Goal: Communication & Community: Answer question/provide support

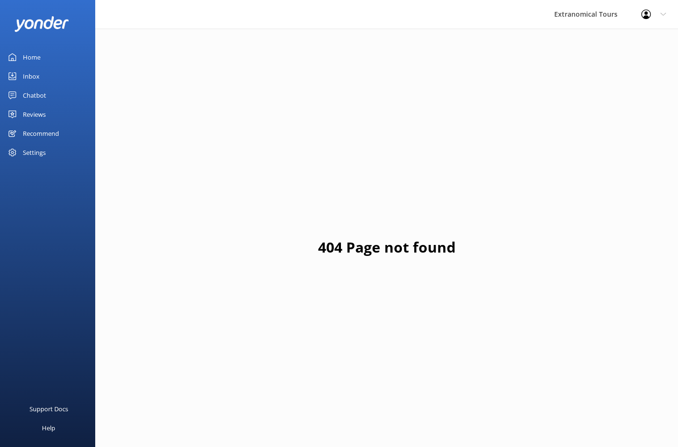
click at [64, 80] on link "Inbox" at bounding box center [47, 76] width 95 height 19
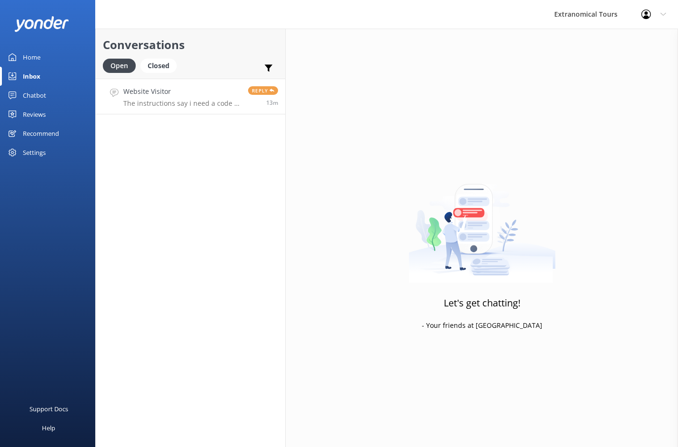
click at [209, 108] on link "Website Visitor The instructions say i need a code to enter into voice map i do…" at bounding box center [190, 97] width 189 height 36
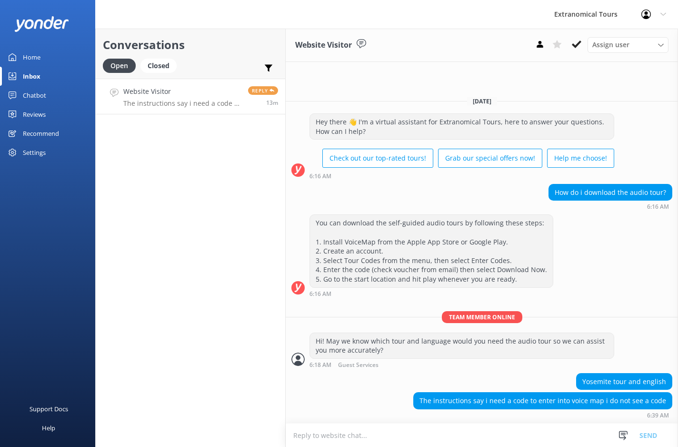
click at [439, 429] on textarea at bounding box center [482, 434] width 392 height 23
click at [468, 424] on textarea at bounding box center [482, 434] width 392 height 23
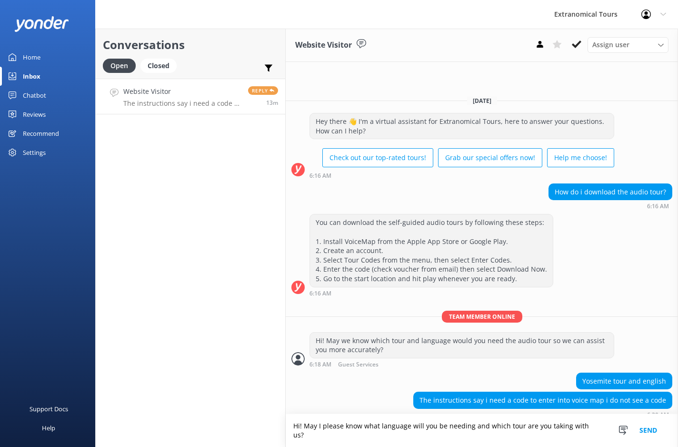
type textarea "Hi! May I please know what language will you be needing and which tour are you …"
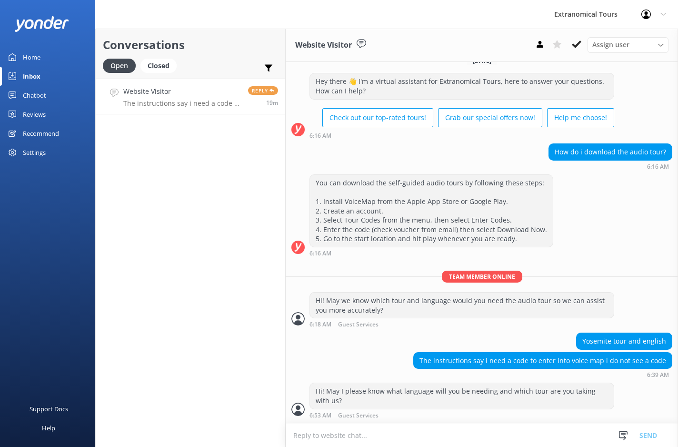
scroll to position [45, 0]
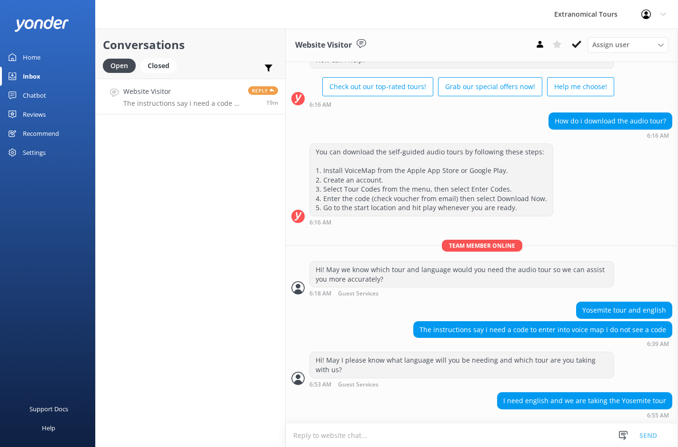
click at [475, 428] on textarea at bounding box center [482, 434] width 392 height 23
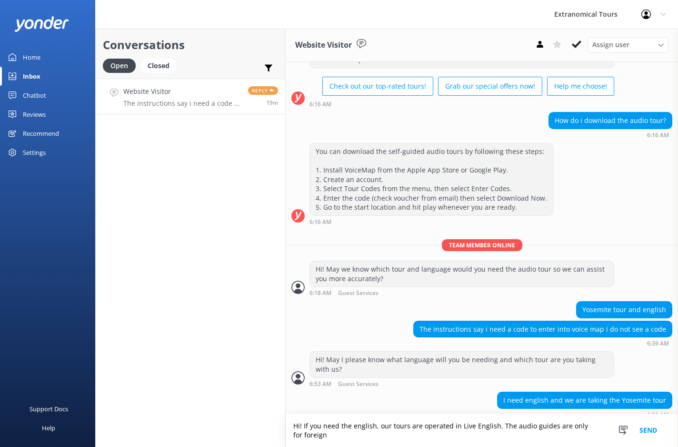
scroll to position [54, 0]
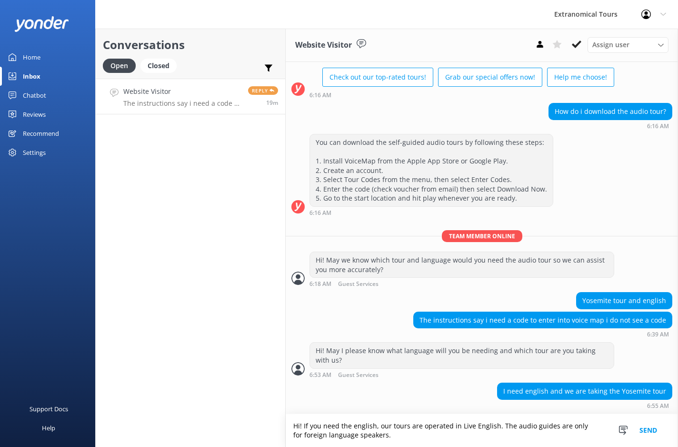
click at [452, 436] on textarea "Hi! If you need the english, our tours are operated in Live English. The audio …" at bounding box center [482, 430] width 392 height 33
paste textarea "“Hi! If you need the tour in English, please note that all our tours are operat…"
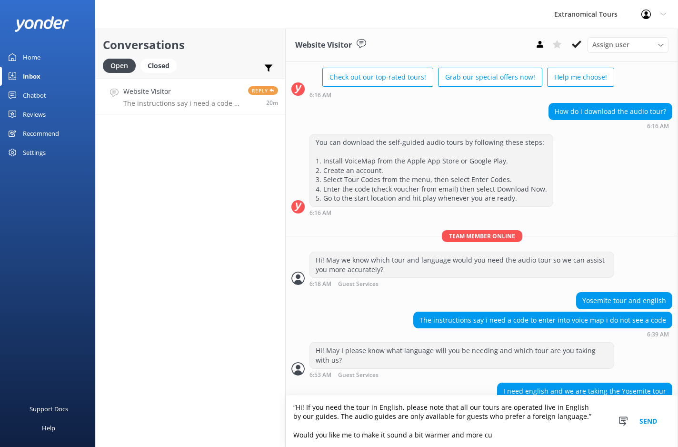
scroll to position [73, 0]
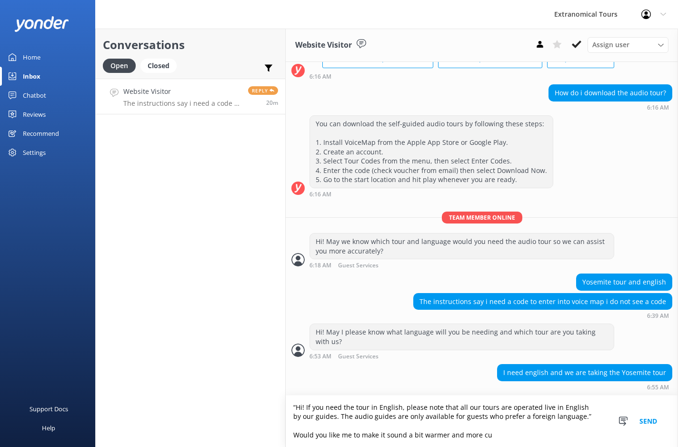
click at [481, 433] on textarea "“Hi! If you need the tour in English, please note that all our tours are operat…" at bounding box center [482, 420] width 392 height 51
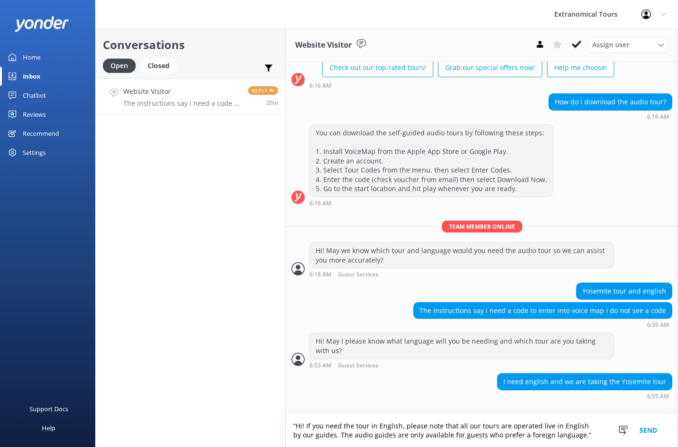
scroll to position [54, 0]
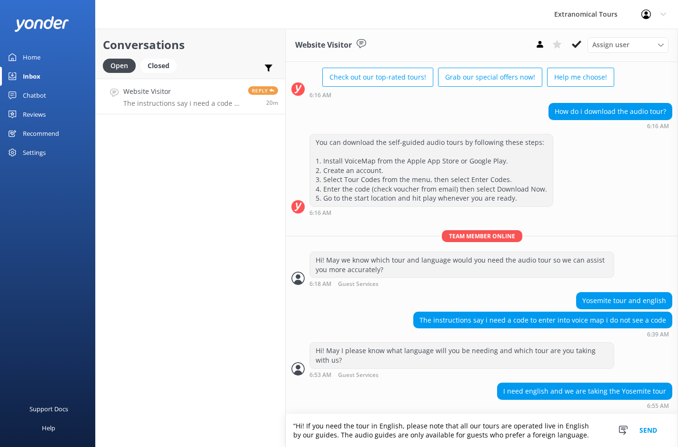
click at [296, 426] on textarea "“Hi! If you need the tour in English, please note that all our tours are operat…" at bounding box center [482, 430] width 392 height 33
type textarea "Hi! If you need the tour in English, please note that all our tours are operate…"
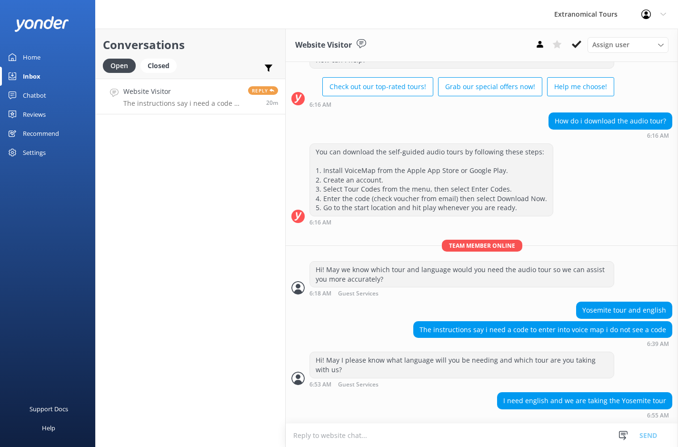
scroll to position [85, 0]
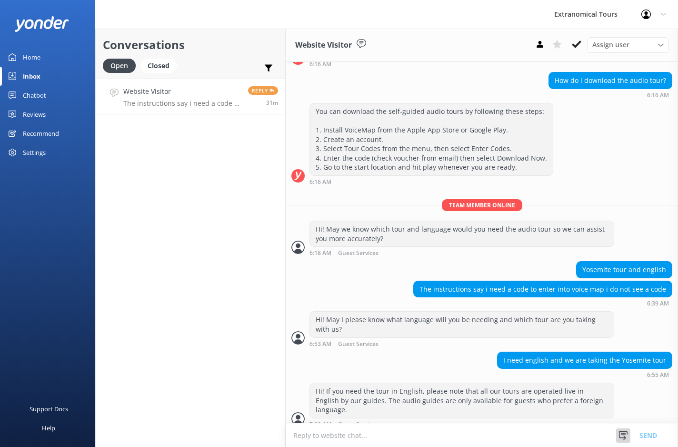
click at [628, 437] on div at bounding box center [623, 435] width 14 height 14
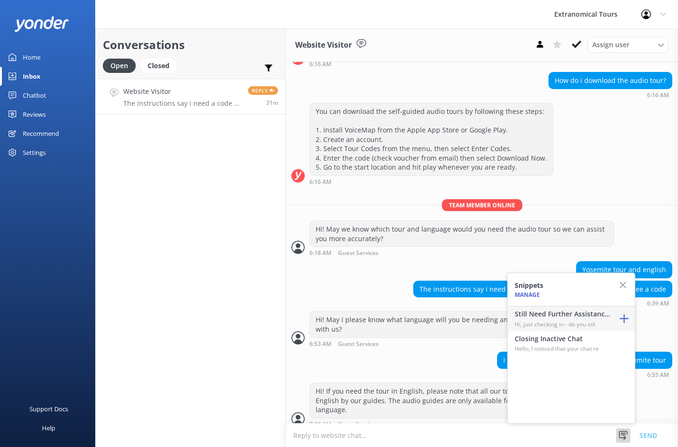
drag, startPoint x: 573, startPoint y: 321, endPoint x: 563, endPoint y: 326, distance: 11.3
click at [573, 321] on p "Hi, just checking in - do you stil" at bounding box center [562, 323] width 95 height 9
type textarea "Hi, just checking in - do you still require assistance from our team on this? T…"
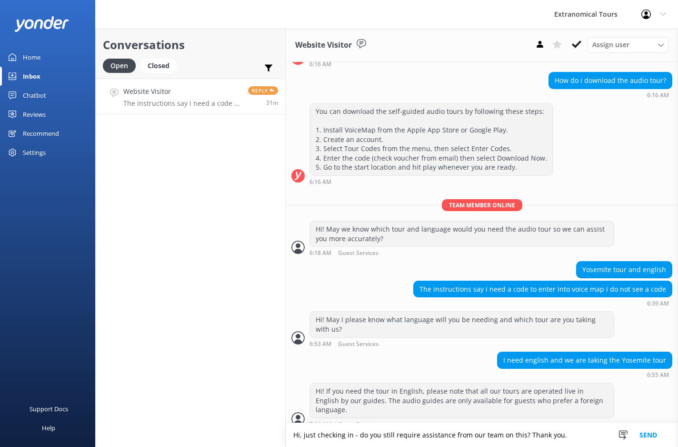
click at [644, 432] on button "Send" at bounding box center [648, 435] width 36 height 24
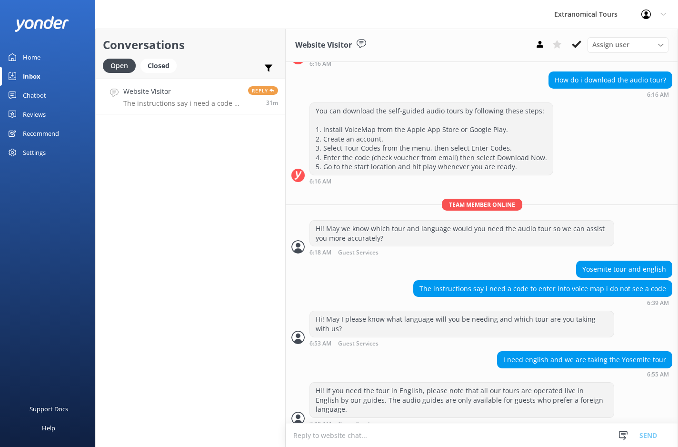
scroll to position [116, 0]
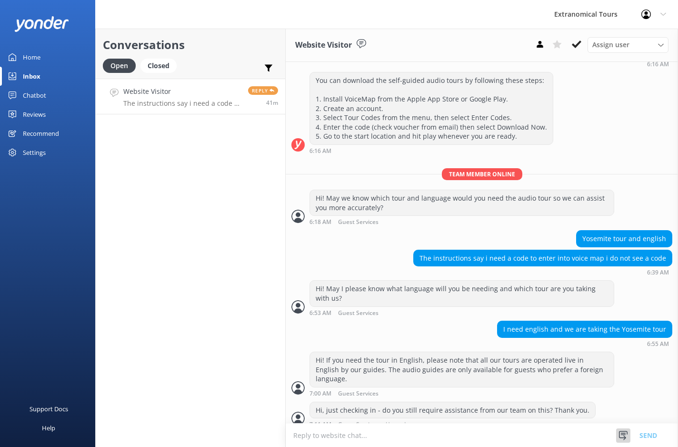
click at [621, 438] on icon at bounding box center [623, 435] width 10 height 10
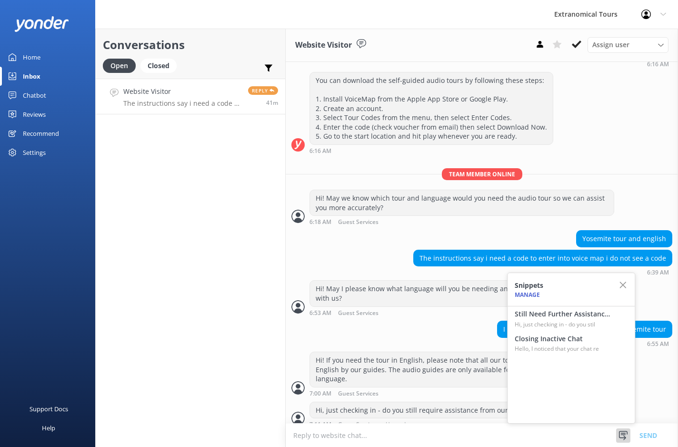
drag, startPoint x: 558, startPoint y: 344, endPoint x: 601, endPoint y: 391, distance: 63.7
click at [558, 344] on p "Hello, I noticed that your chat re" at bounding box center [562, 348] width 95 height 9
type textarea "Hello, I noticed that your chat remains open, but inactive. I will close this l…"
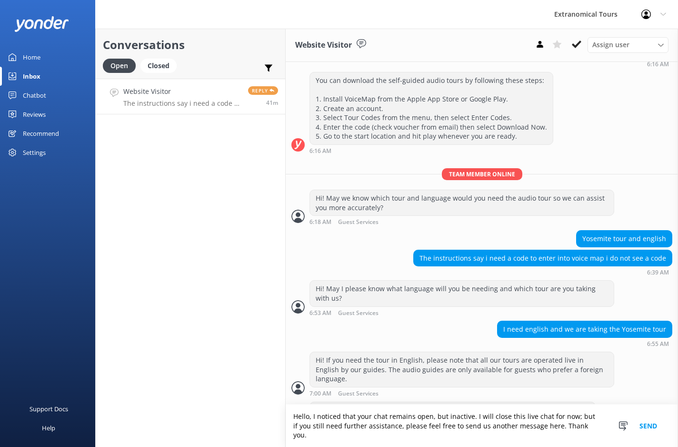
click at [648, 429] on button "Send" at bounding box center [648, 425] width 36 height 42
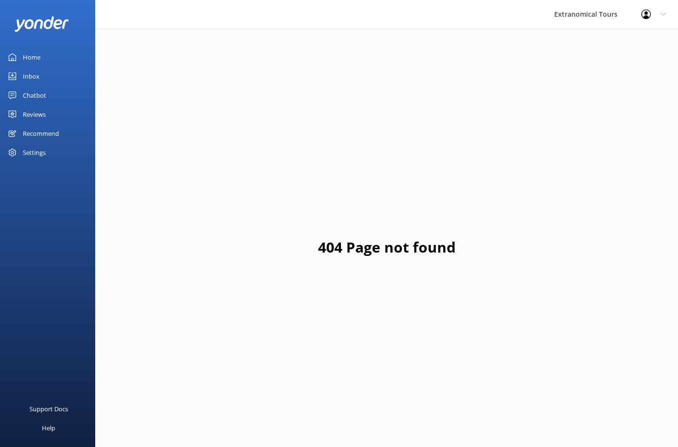
click at [27, 74] on div "Inbox" at bounding box center [31, 76] width 17 height 19
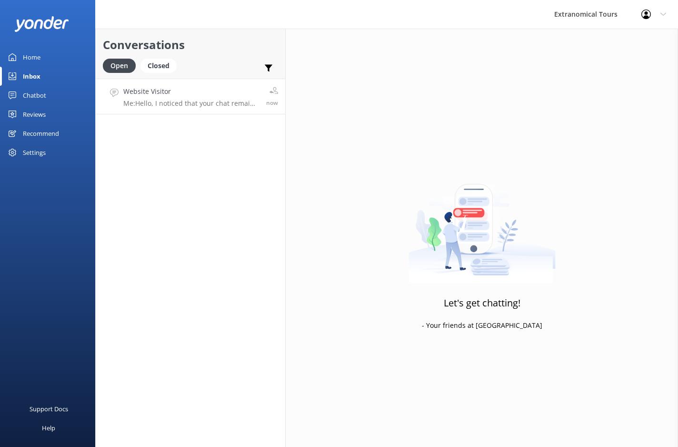
drag, startPoint x: 174, startPoint y: 118, endPoint x: 179, endPoint y: 108, distance: 10.6
click at [174, 118] on div "Conversations Open Closed Important Assigned to me Unassigned Website Visitor M…" at bounding box center [190, 238] width 190 height 418
click at [179, 101] on p "Me: Hello, I noticed that your chat remains open, but inactive. I will close th…" at bounding box center [191, 103] width 136 height 9
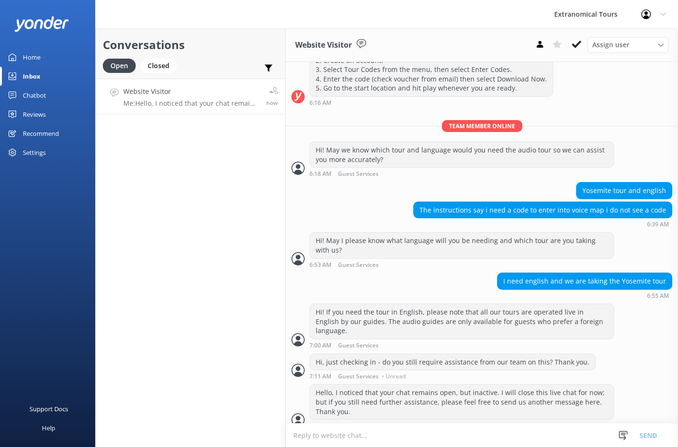
scroll to position [166, 0]
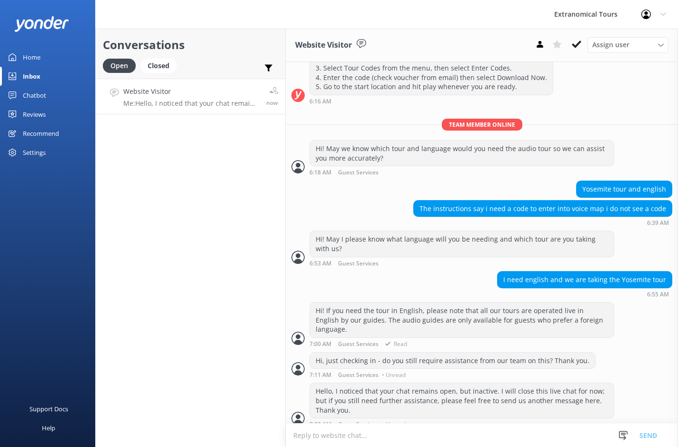
click at [376, 309] on div "Hi! If you need the tour in English, please note that all our tours are operate…" at bounding box center [462, 319] width 304 height 35
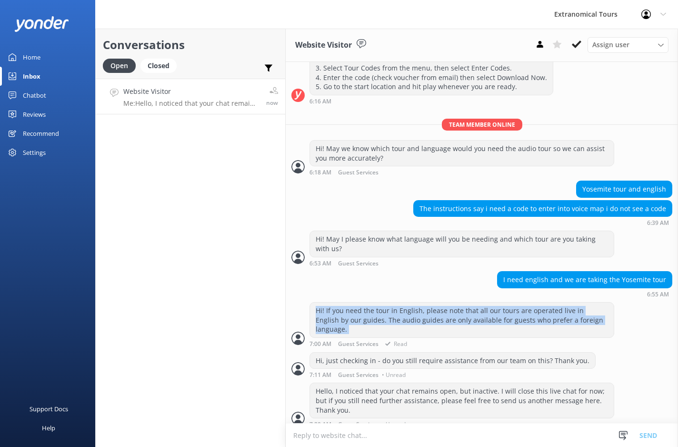
click at [376, 309] on div "Hi! If you need the tour in English, please note that all our tours are operate…" at bounding box center [462, 319] width 304 height 35
copy div "Hi! If you need the tour in English, please note that all our tours are operate…"
click at [574, 50] on button at bounding box center [576, 44] width 17 height 14
